Goal: Transaction & Acquisition: Purchase product/service

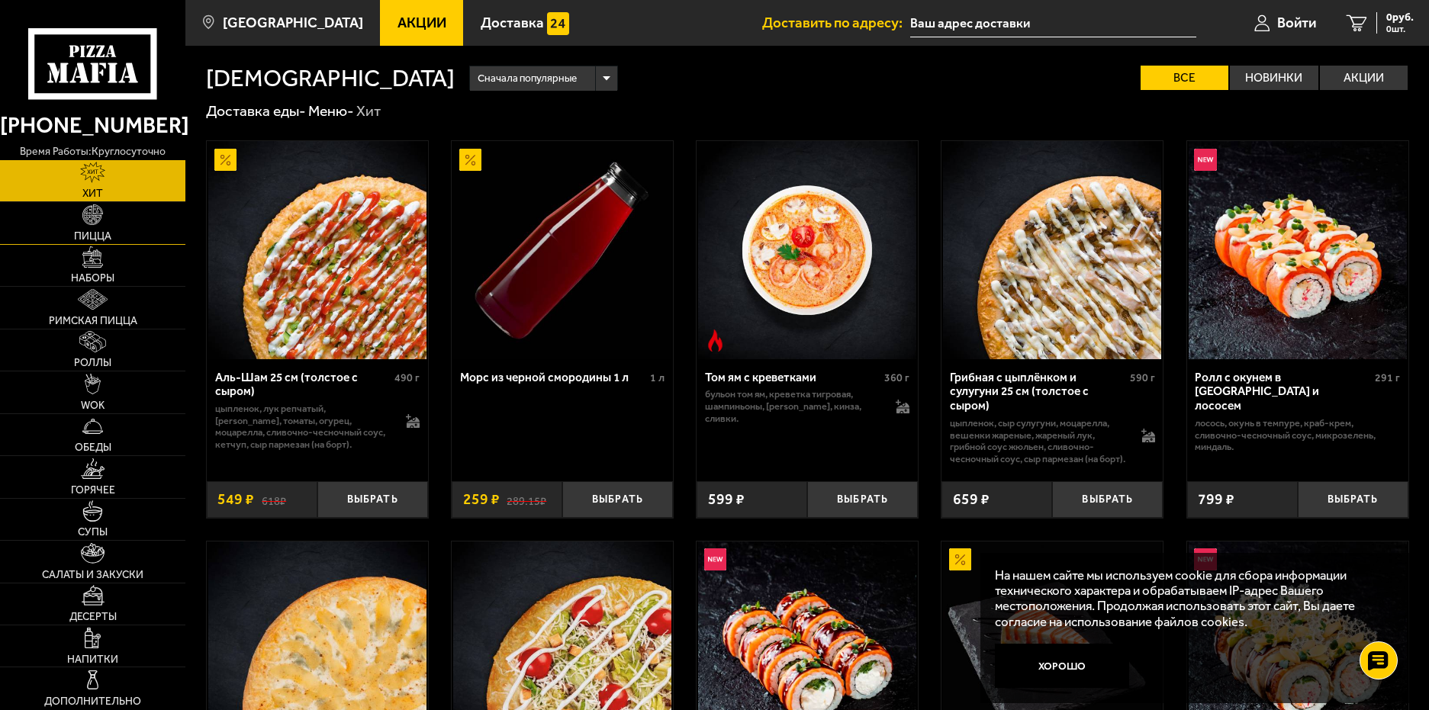
click at [150, 223] on link "Пицца" at bounding box center [92, 222] width 185 height 41
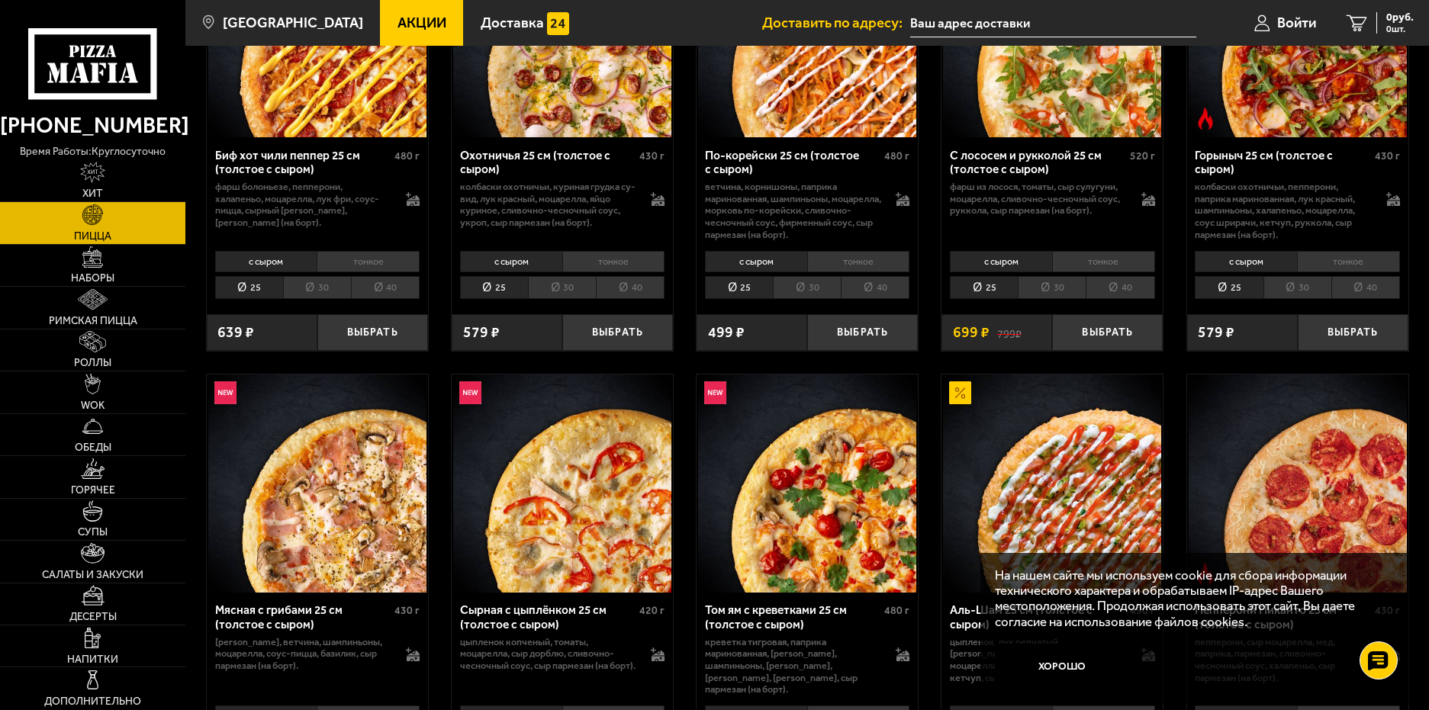
scroll to position [229, 0]
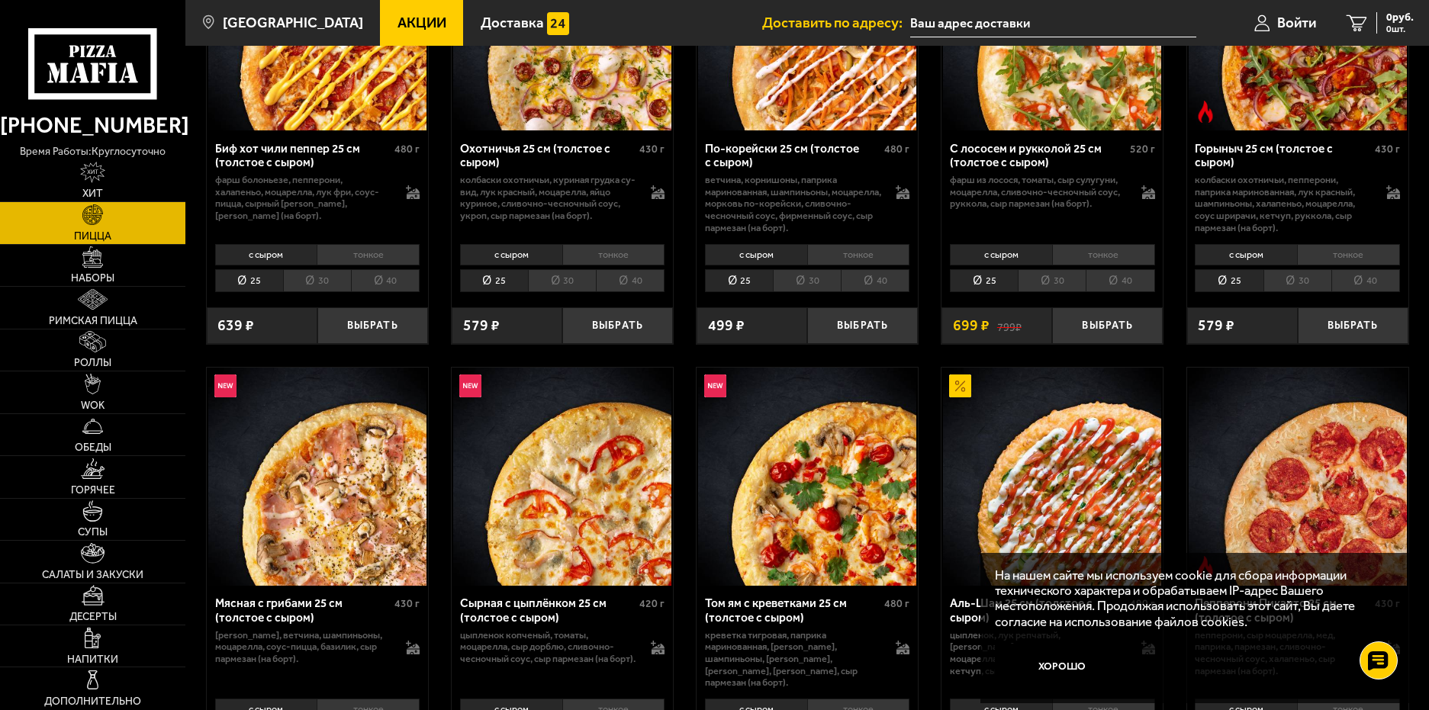
click at [384, 281] on li "40" at bounding box center [385, 281] width 69 height 24
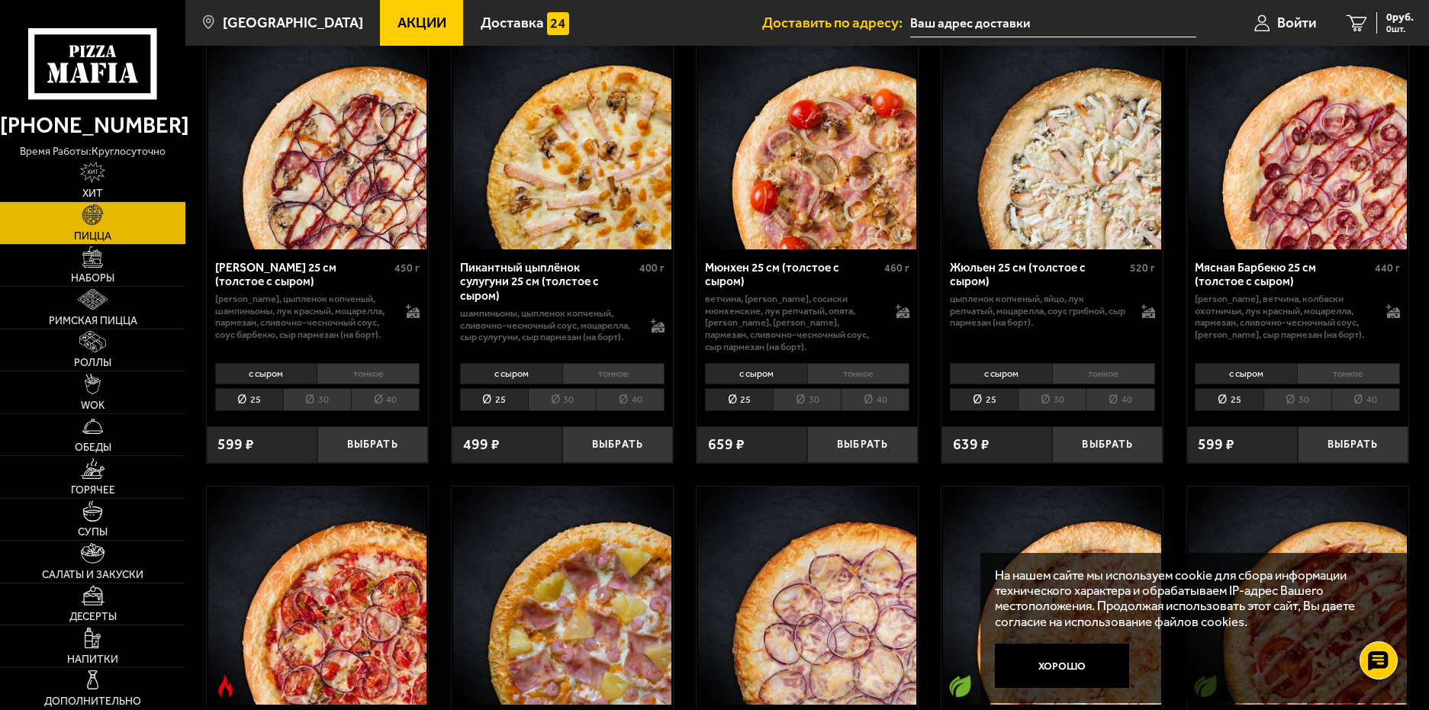
scroll to position [2441, 0]
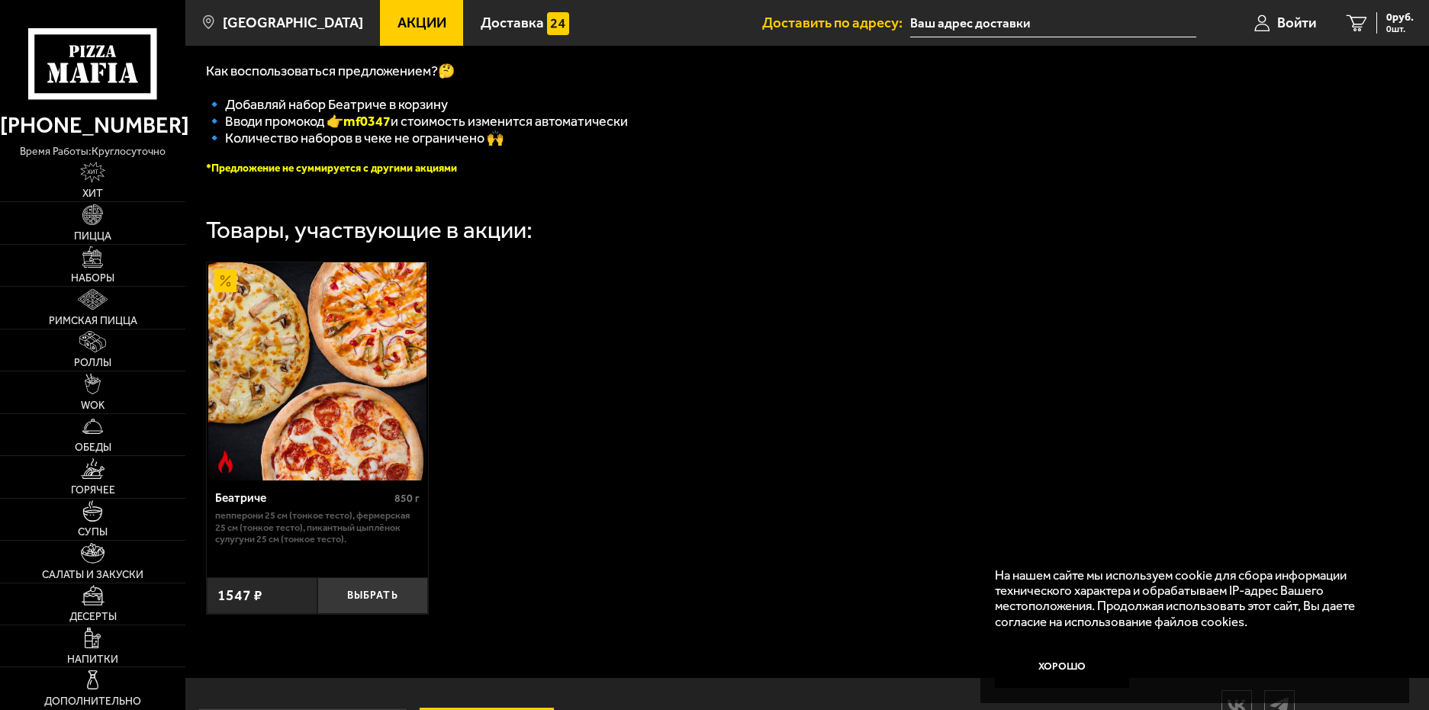
scroll to position [439, 0]
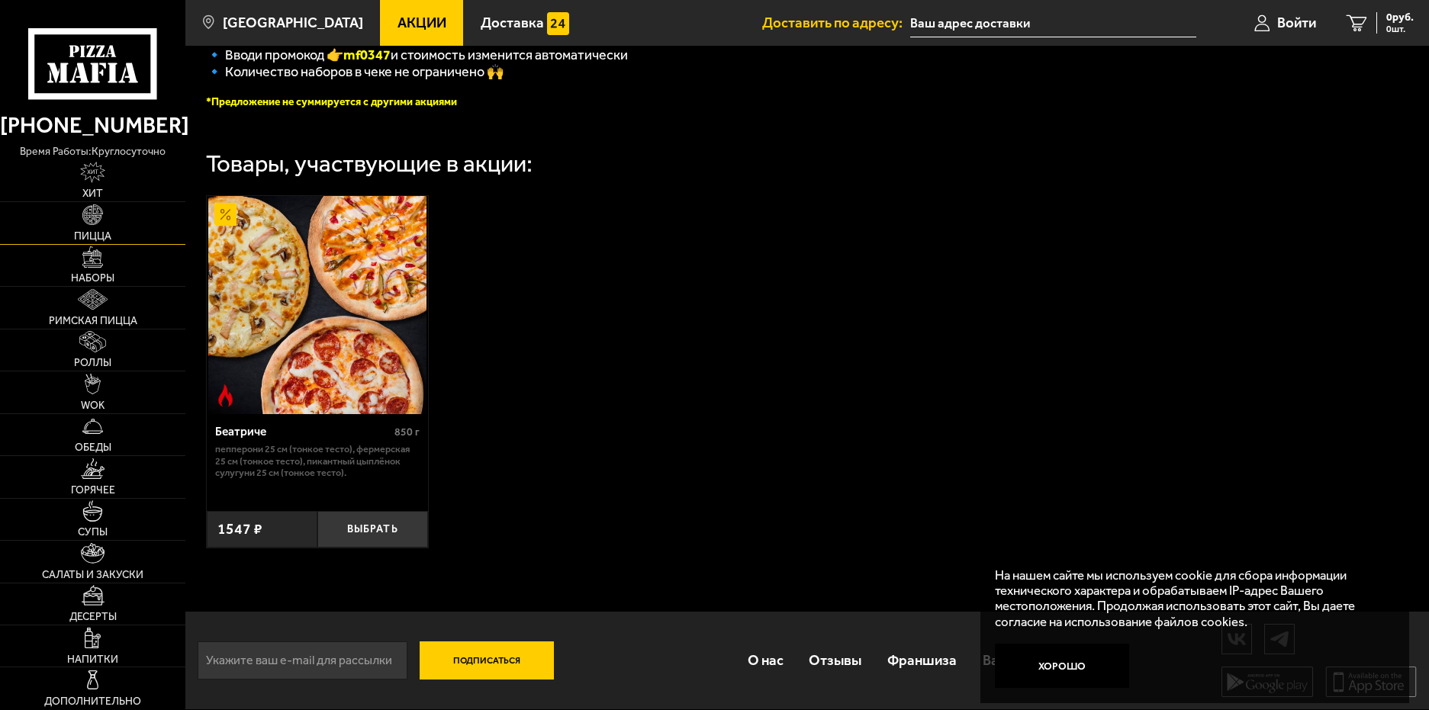
click at [104, 218] on link "Пицца" at bounding box center [92, 222] width 185 height 41
